Goal: Transaction & Acquisition: Subscribe to service/newsletter

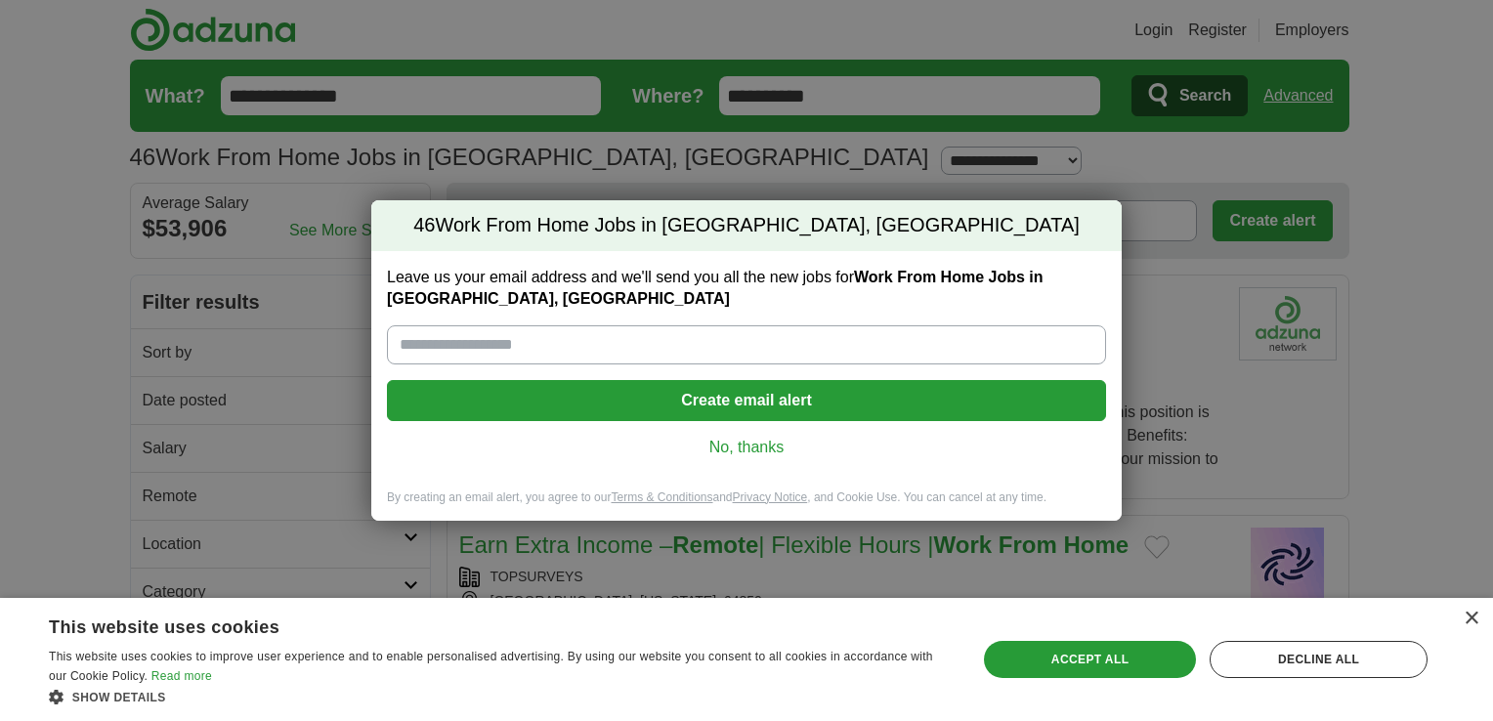
click at [519, 351] on input "Leave us your email address and we'll send you all the new jobs for Work From H…" at bounding box center [746, 344] width 719 height 39
type input "**********"
click at [616, 407] on button "Create email alert" at bounding box center [746, 400] width 719 height 41
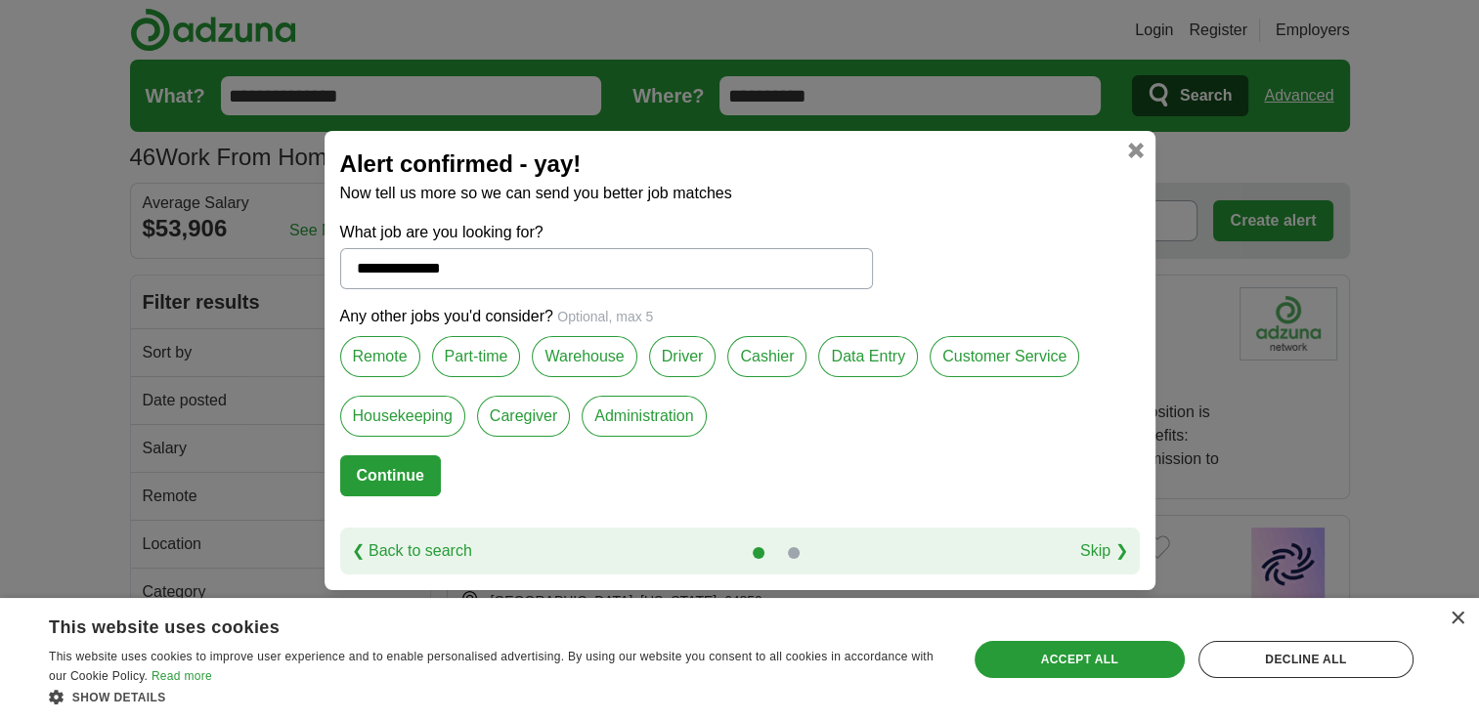
click at [968, 363] on label "Customer Service" at bounding box center [1004, 356] width 150 height 41
click at [388, 413] on label "Housekeeping" at bounding box center [402, 416] width 125 height 41
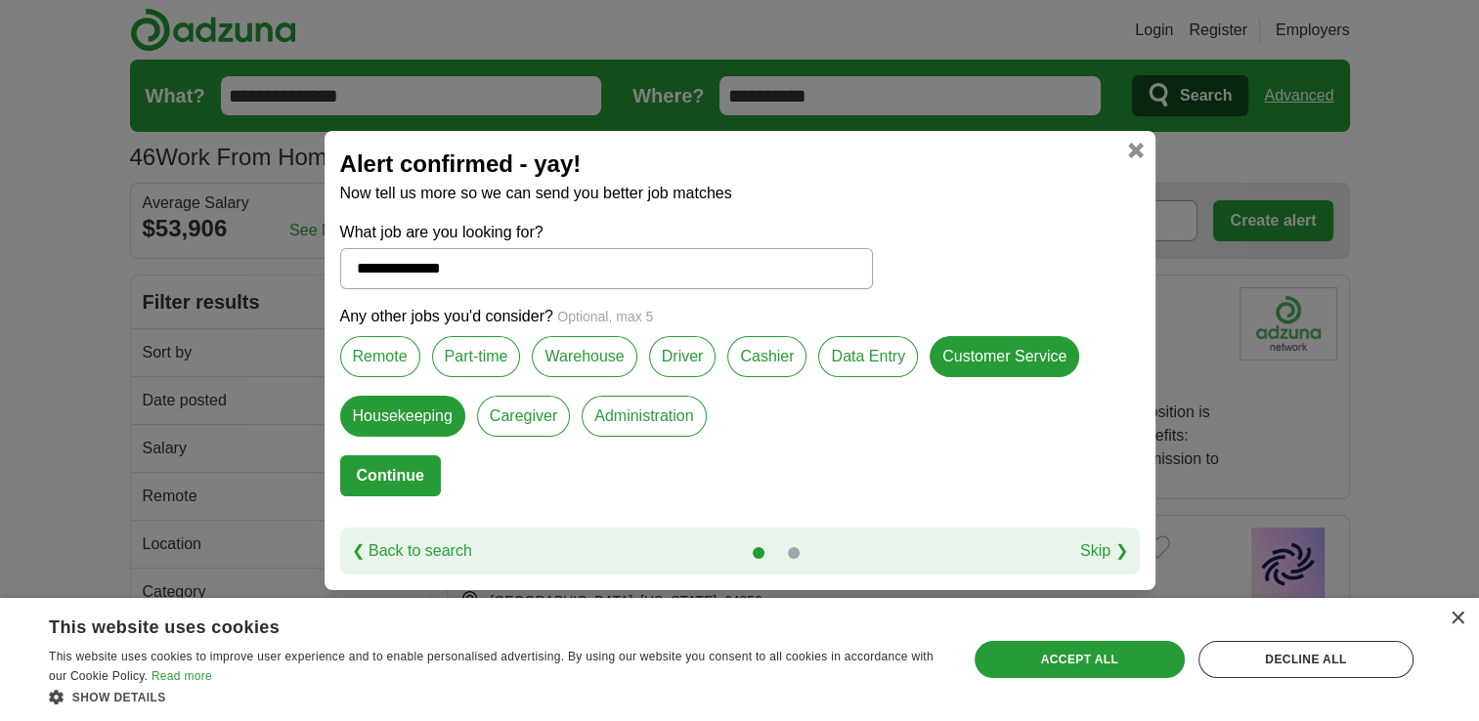
click at [463, 349] on label "Part-time" at bounding box center [476, 356] width 89 height 41
click at [407, 481] on button "Continue" at bounding box center [390, 475] width 101 height 41
select select "*"
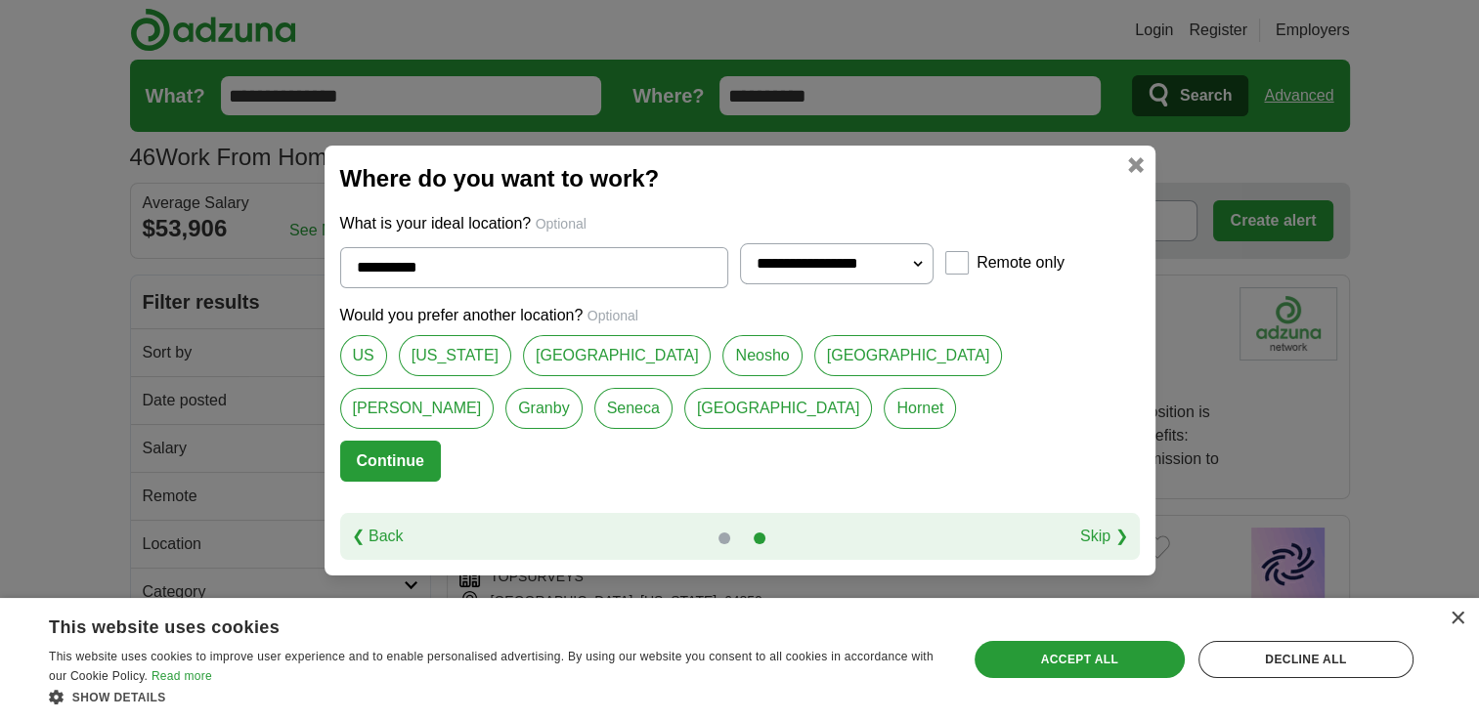
click at [722, 359] on link "Neosho" at bounding box center [761, 355] width 79 height 41
click at [426, 366] on link "[US_STATE]" at bounding box center [455, 355] width 112 height 41
click at [722, 360] on link "Neosho" at bounding box center [761, 355] width 79 height 41
type input "******"
click at [378, 456] on button "Continue" at bounding box center [390, 461] width 101 height 41
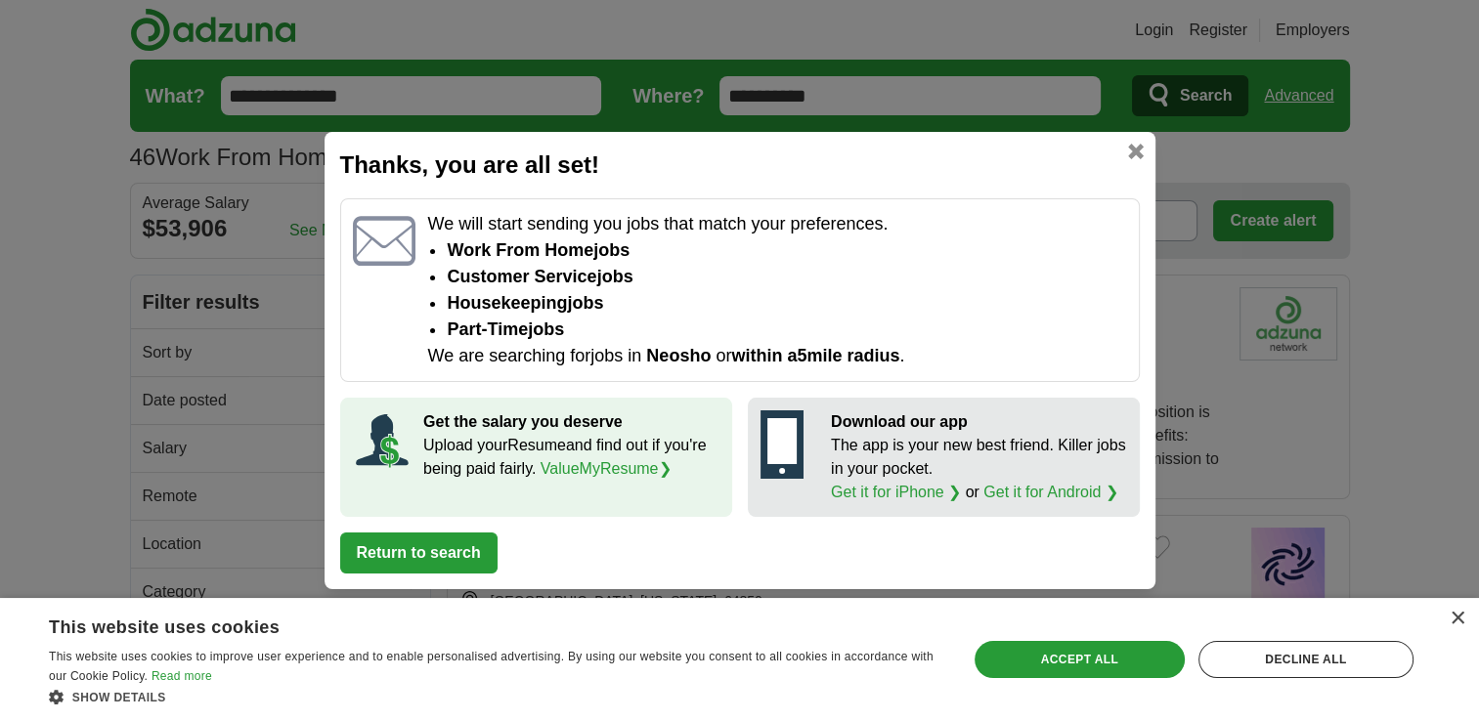
click at [1135, 147] on link at bounding box center [1136, 152] width 16 height 16
